Goal: Information Seeking & Learning: Understand process/instructions

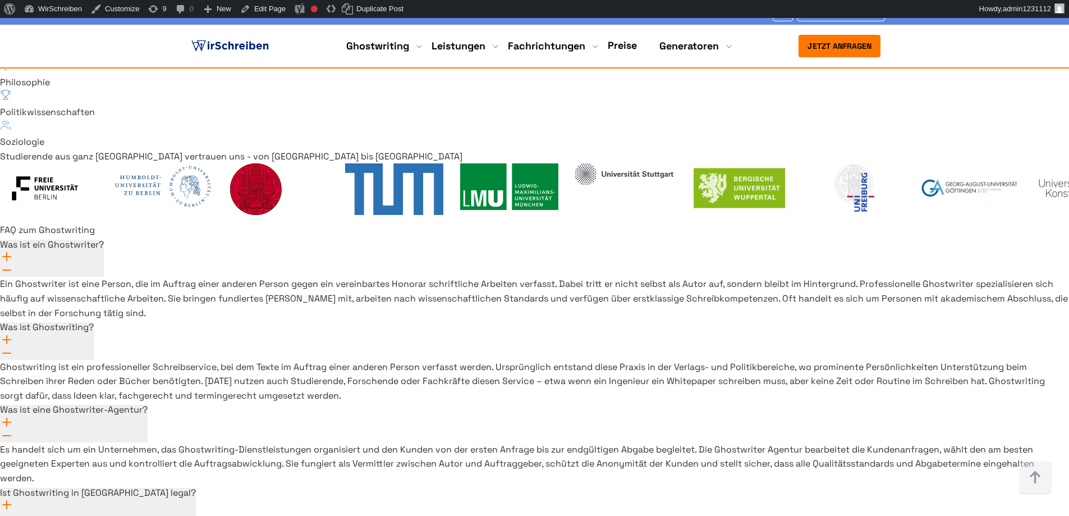
scroll to position [8028, 0]
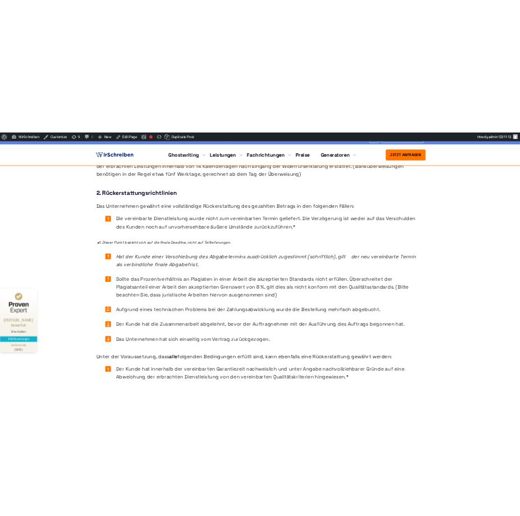
scroll to position [269, 0]
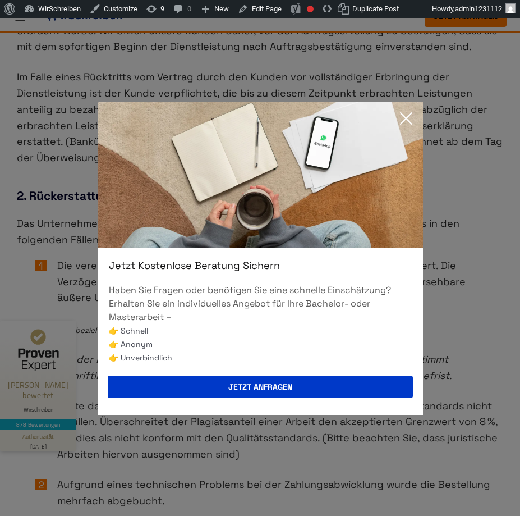
click at [399, 118] on icon at bounding box center [406, 118] width 22 height 22
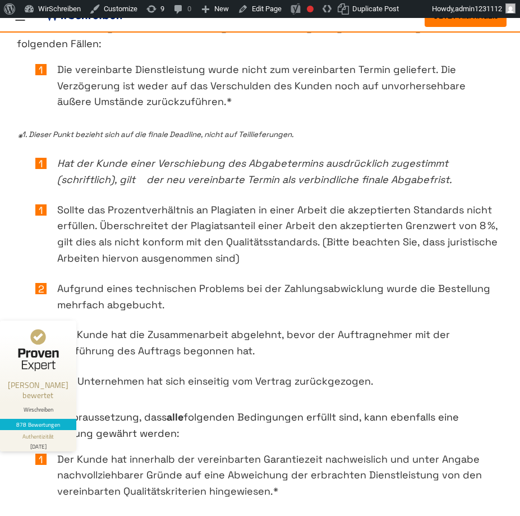
scroll to position [471, 0]
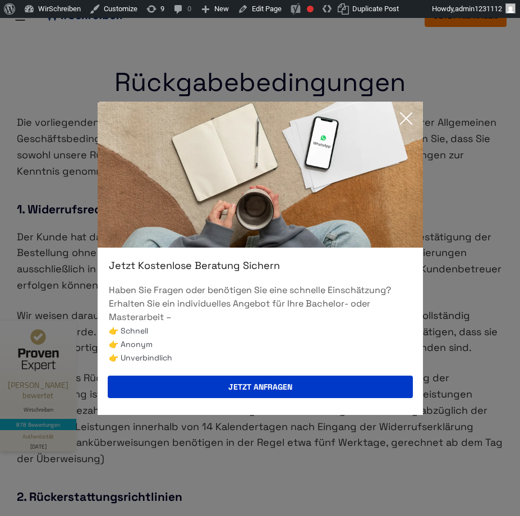
click at [408, 117] on icon at bounding box center [406, 118] width 22 height 22
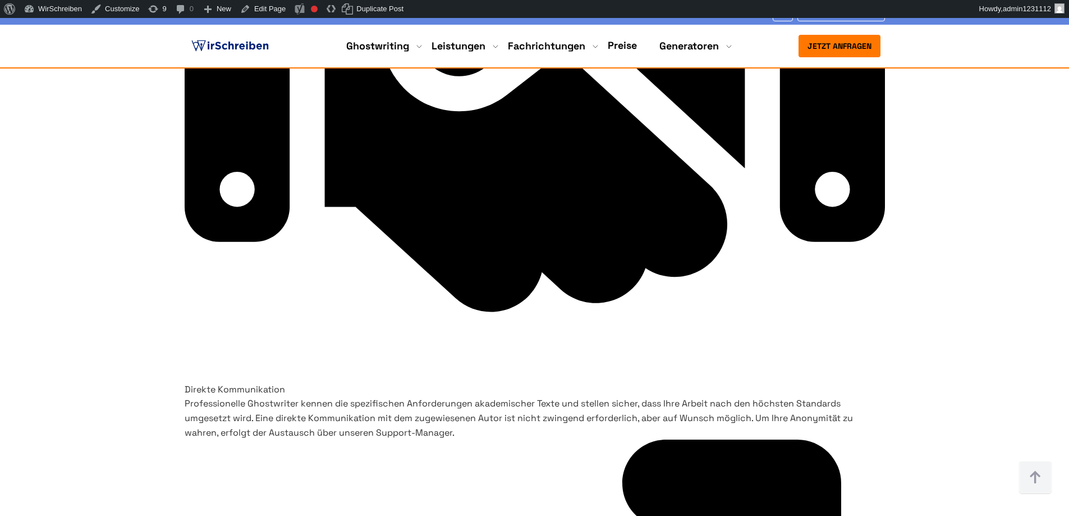
scroll to position [5479, 0]
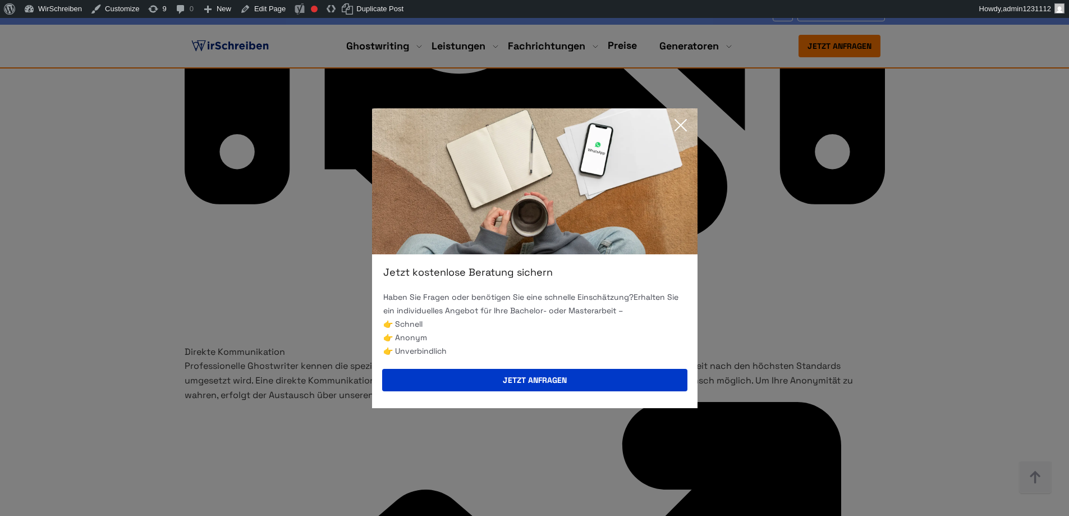
click at [683, 123] on icon at bounding box center [680, 125] width 22 height 22
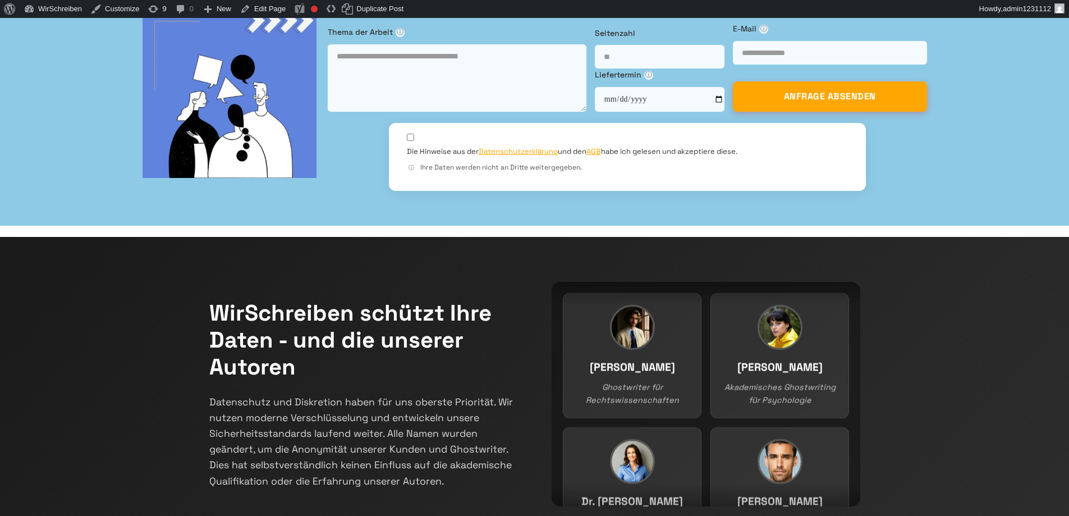
scroll to position [99, 0]
